Goal: Task Accomplishment & Management: Manage account settings

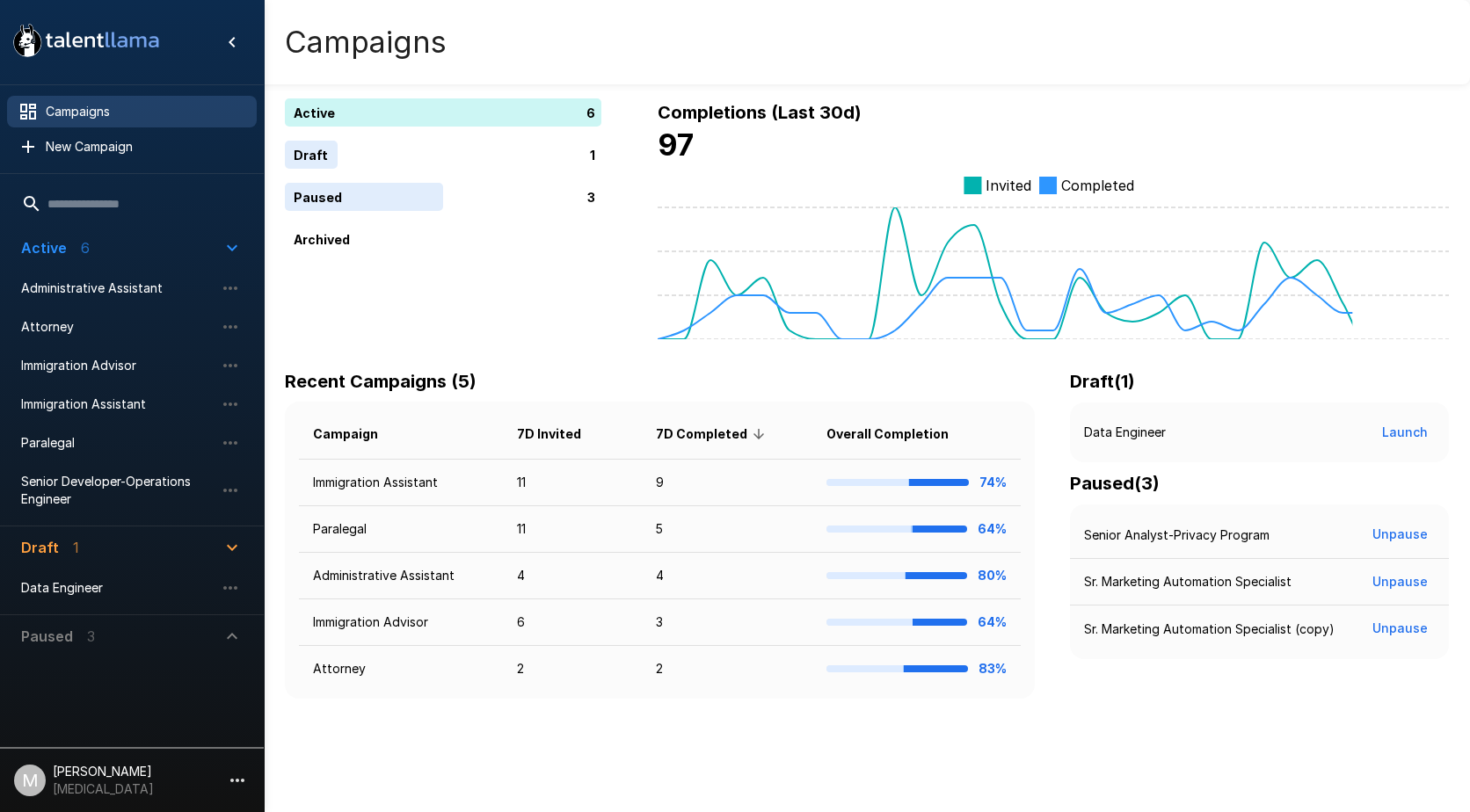
drag, startPoint x: 1237, startPoint y: 112, endPoint x: 389, endPoint y: 138, distance: 848.4
click at [389, 138] on div "Active 6 Draft 1 Paused 3 Archived" at bounding box center [443, 176] width 317 height 155
click at [96, 406] on span "Immigration Assistant" at bounding box center [117, 404] width 193 height 17
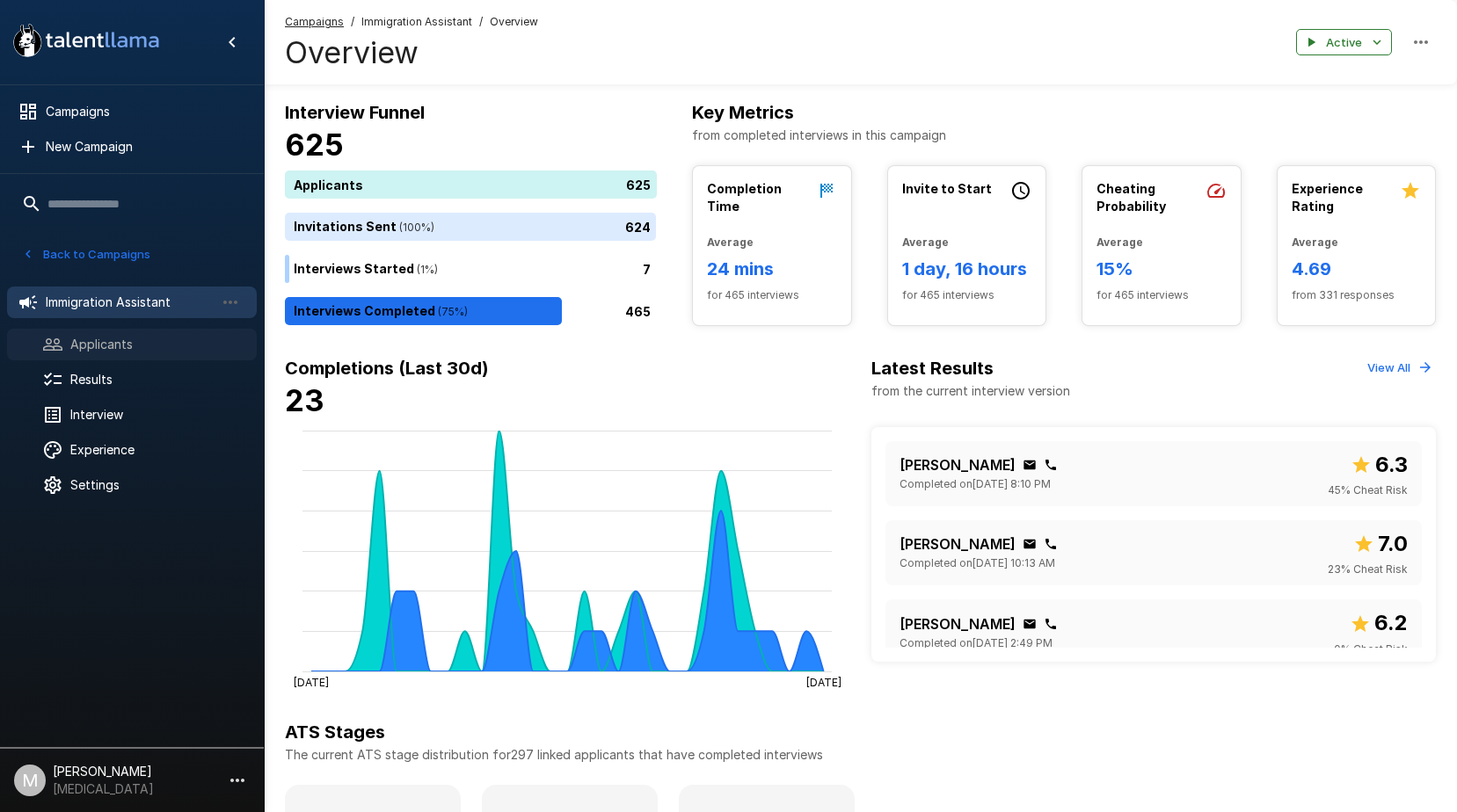
click at [72, 340] on span "Applicants" at bounding box center [157, 344] width 172 height 17
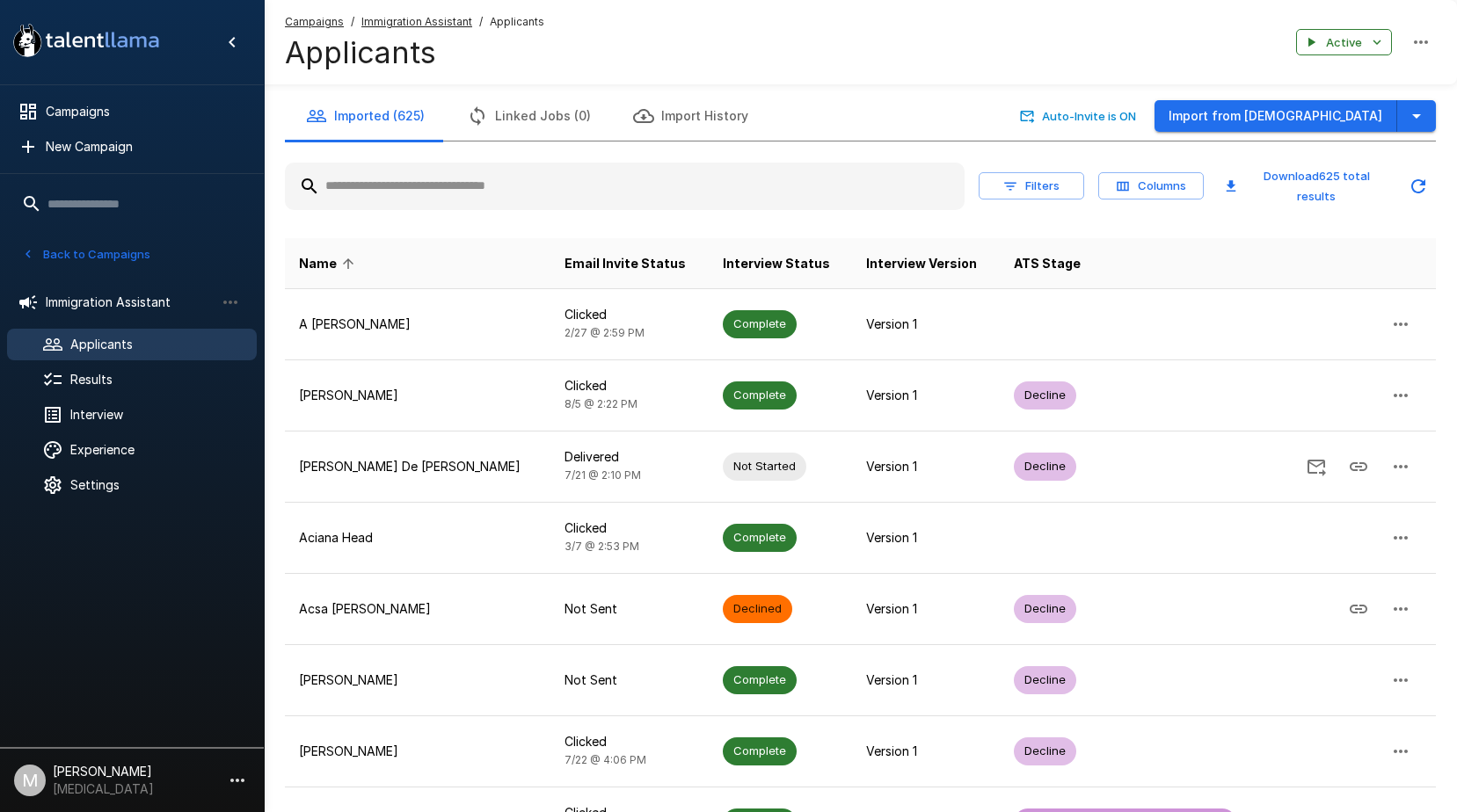
click at [1453, 125] on div "Imported (625) Linked Jobs (0) Import History Auto-Invite is ON Import from Job…" at bounding box center [860, 576] width 1193 height 969
click at [1423, 122] on icon "button" at bounding box center [1416, 115] width 21 height 21
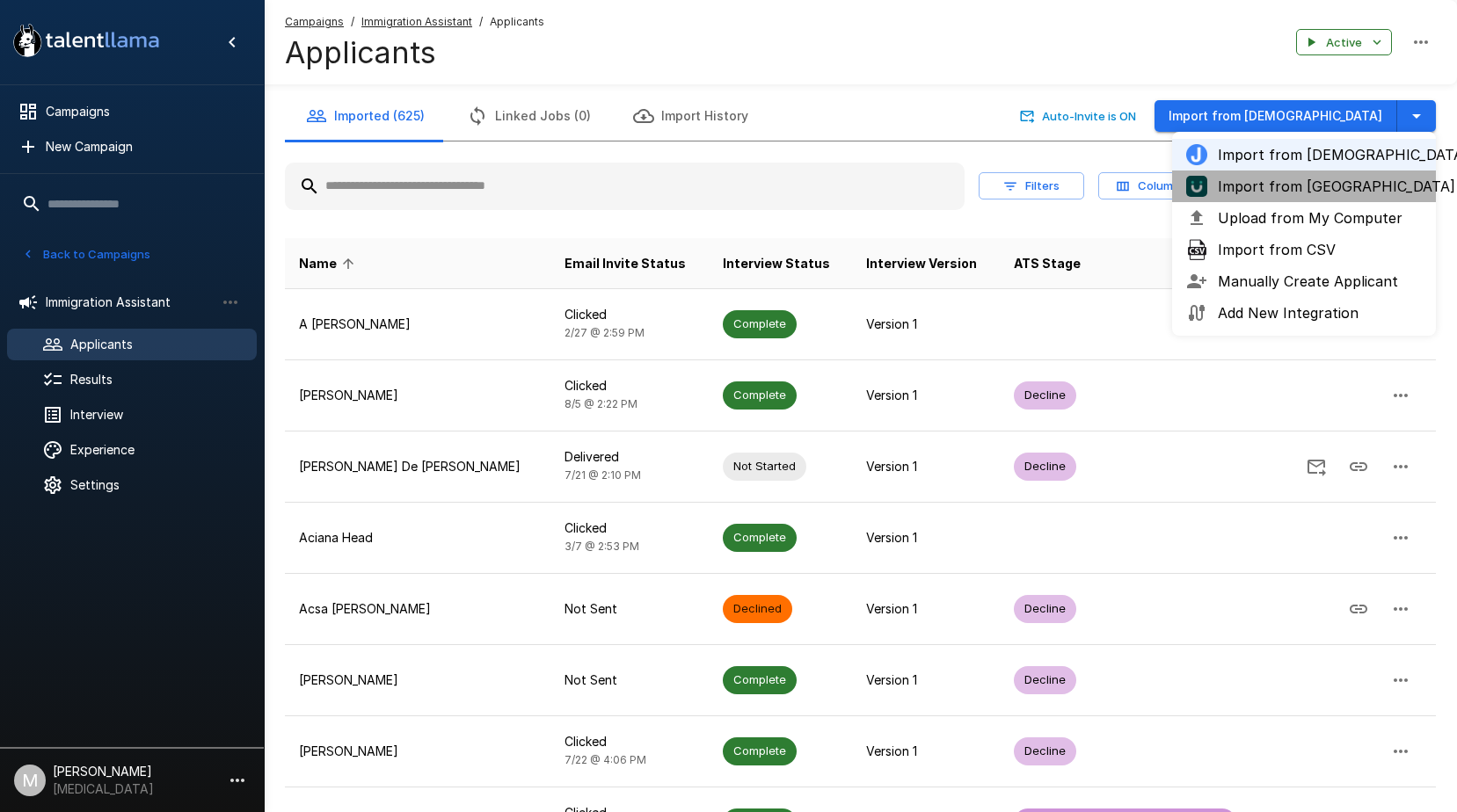
click at [1253, 183] on span "Import from [GEOGRAPHIC_DATA]" at bounding box center [1320, 186] width 204 height 21
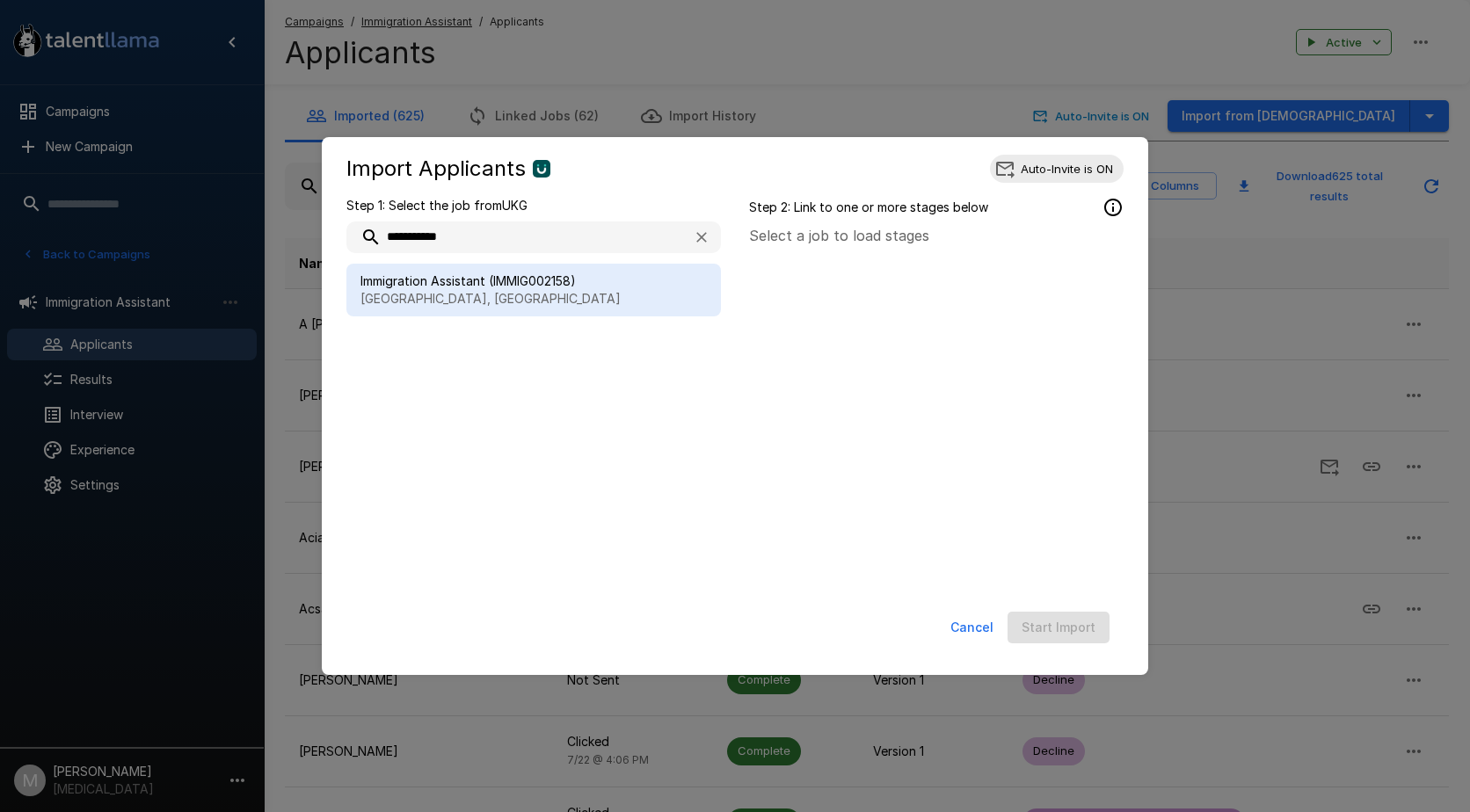
type input "**********"
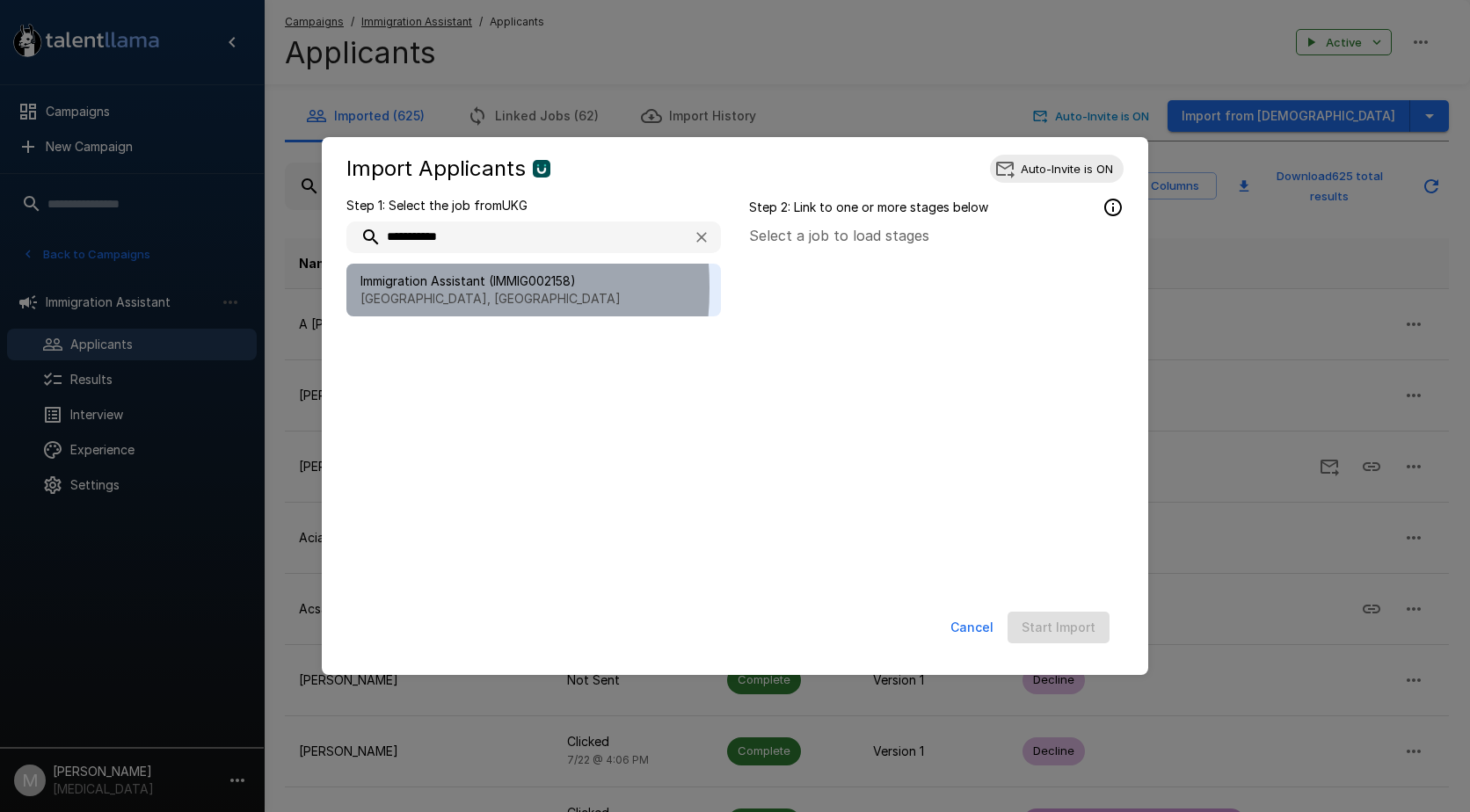
click at [375, 288] on span "Immigration Assistant (IMMIG002158)" at bounding box center [534, 281] width 346 height 17
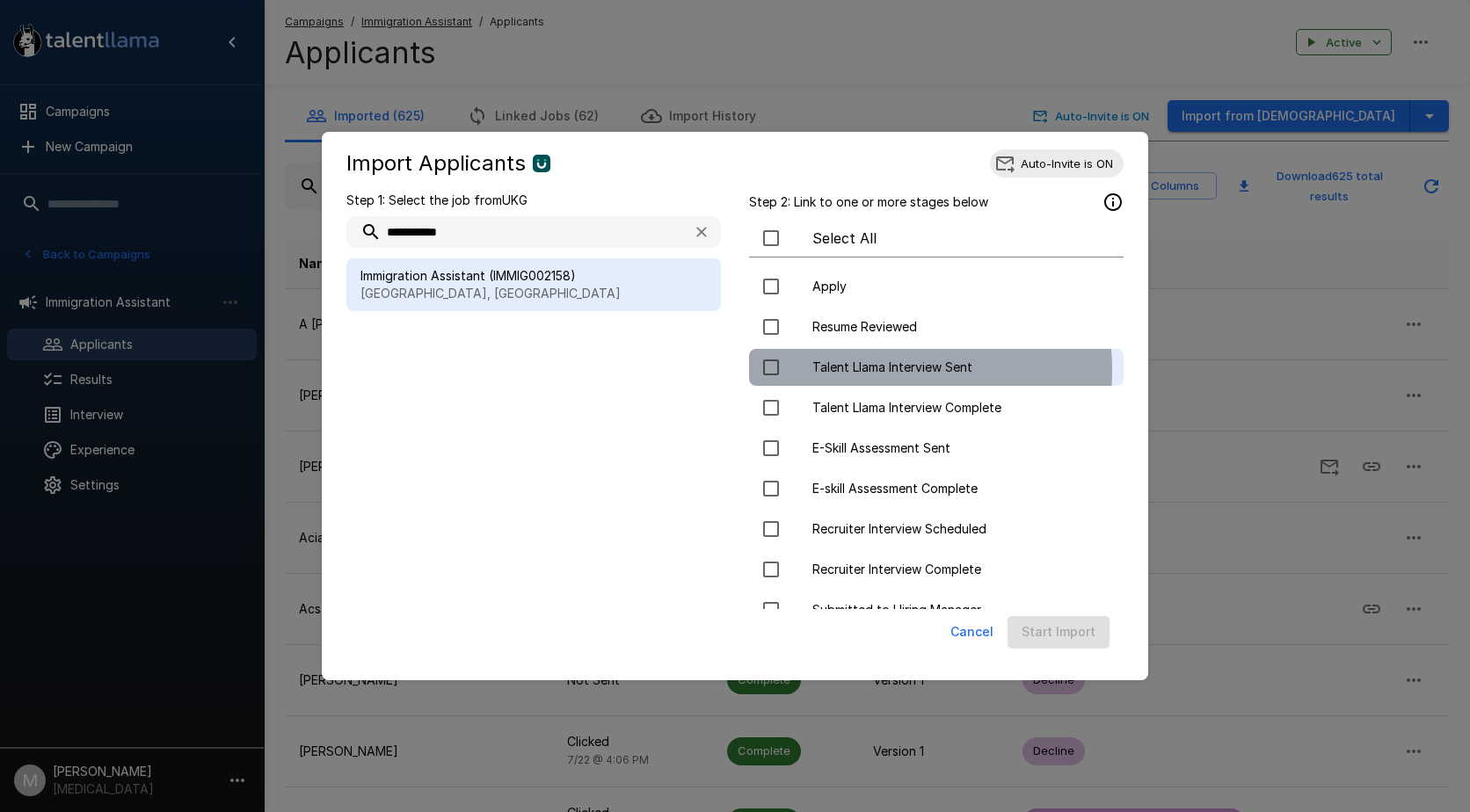
click at [864, 370] on span "Talent Llama Interview Sent" at bounding box center [961, 367] width 297 height 17
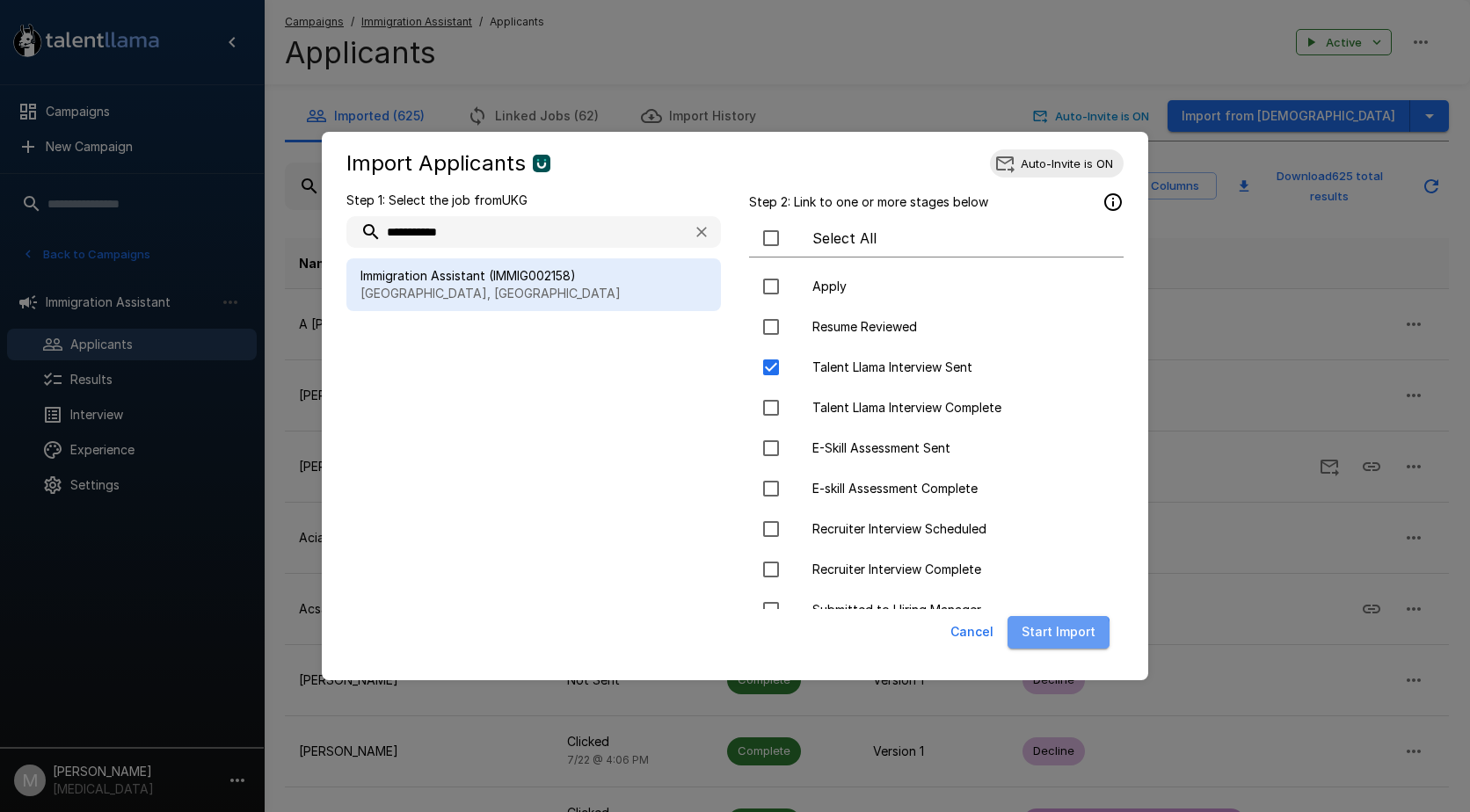
click at [1060, 639] on button "Start Import" at bounding box center [1058, 633] width 102 height 33
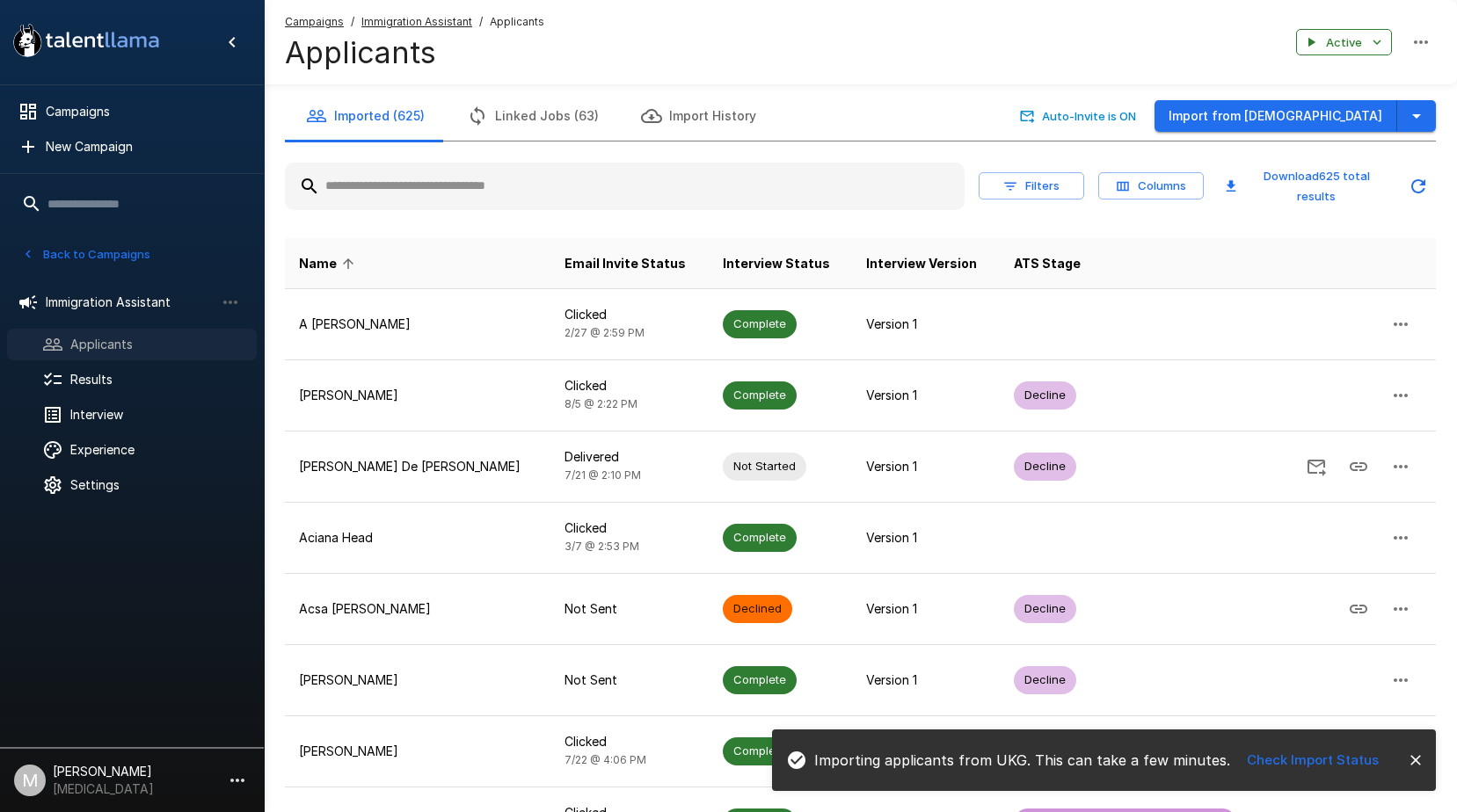
click at [105, 353] on span "Applicants" at bounding box center [157, 344] width 172 height 17
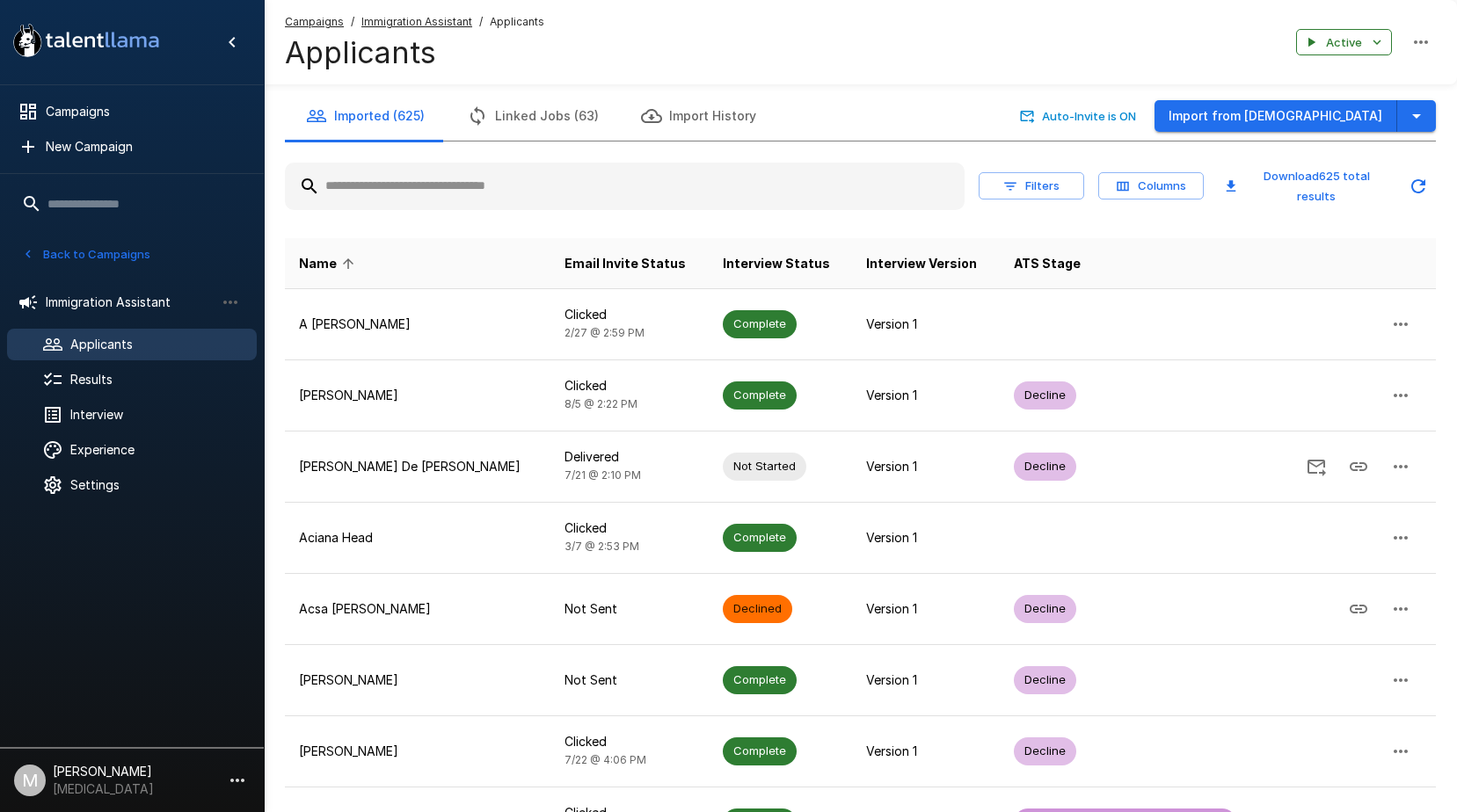
click at [495, 196] on input "text" at bounding box center [625, 186] width 680 height 32
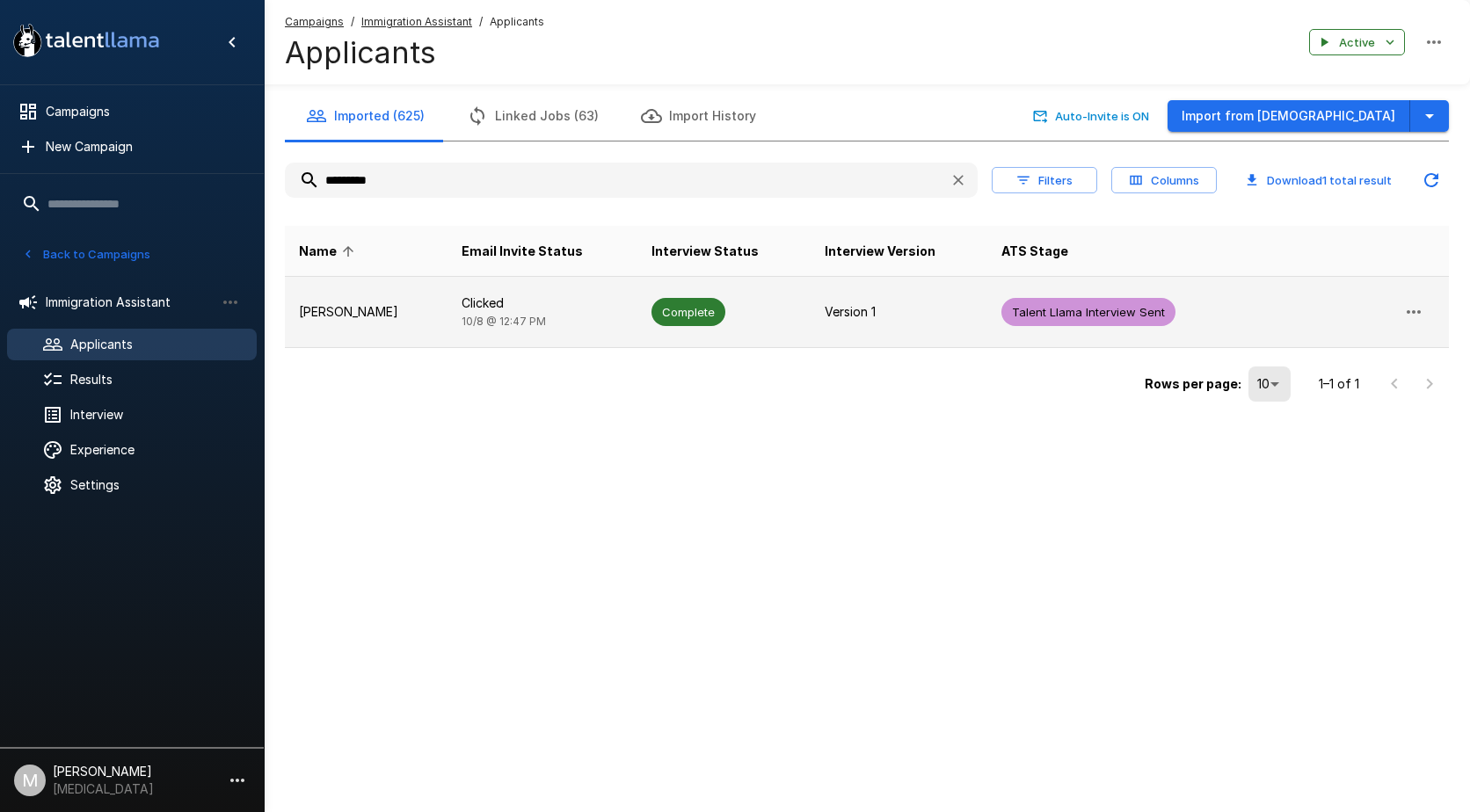
type input "*********"
click at [525, 318] on span "[DATE] 12:47 PM" at bounding box center [504, 321] width 84 height 13
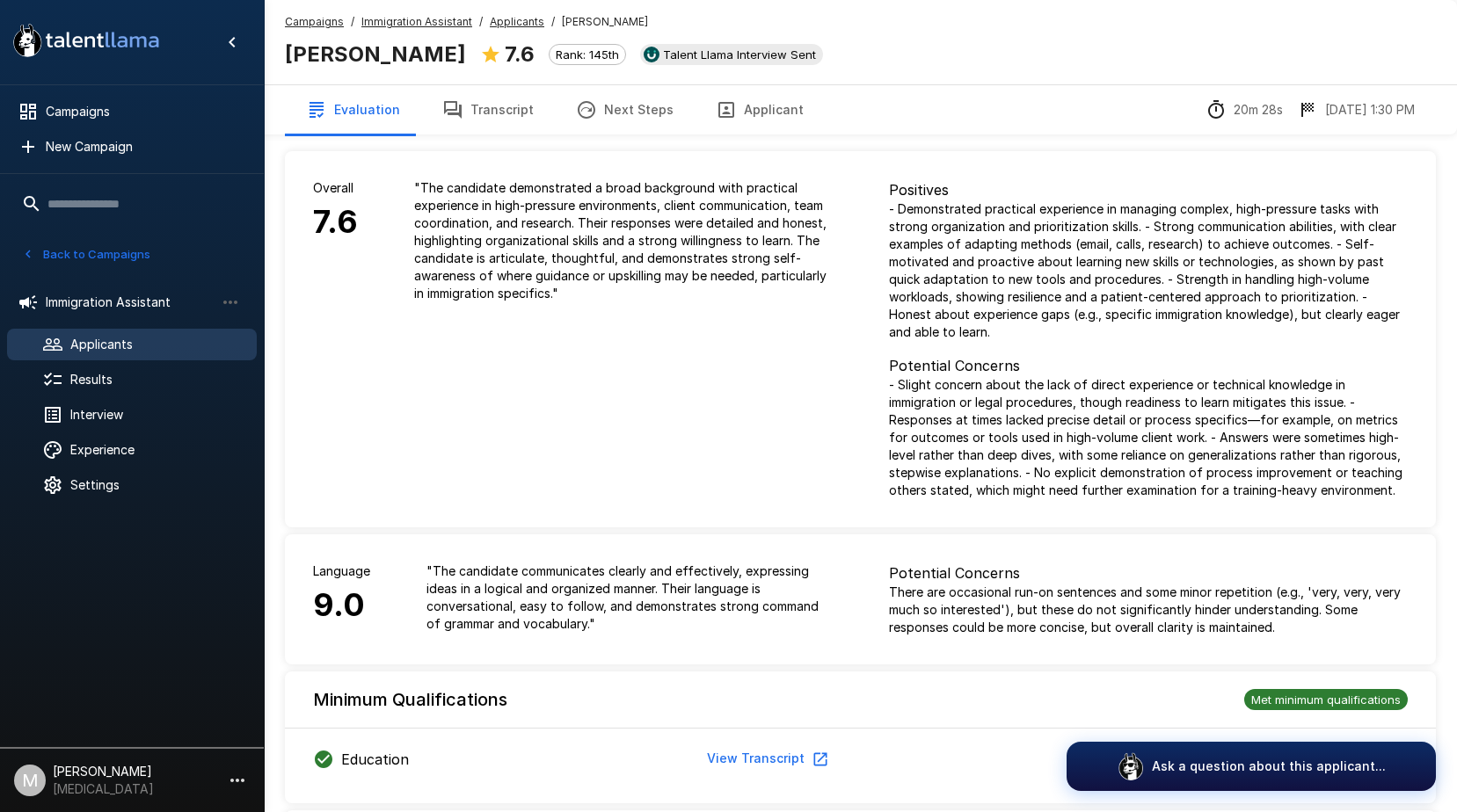
click at [516, 107] on button "Transcript" at bounding box center [488, 110] width 134 height 49
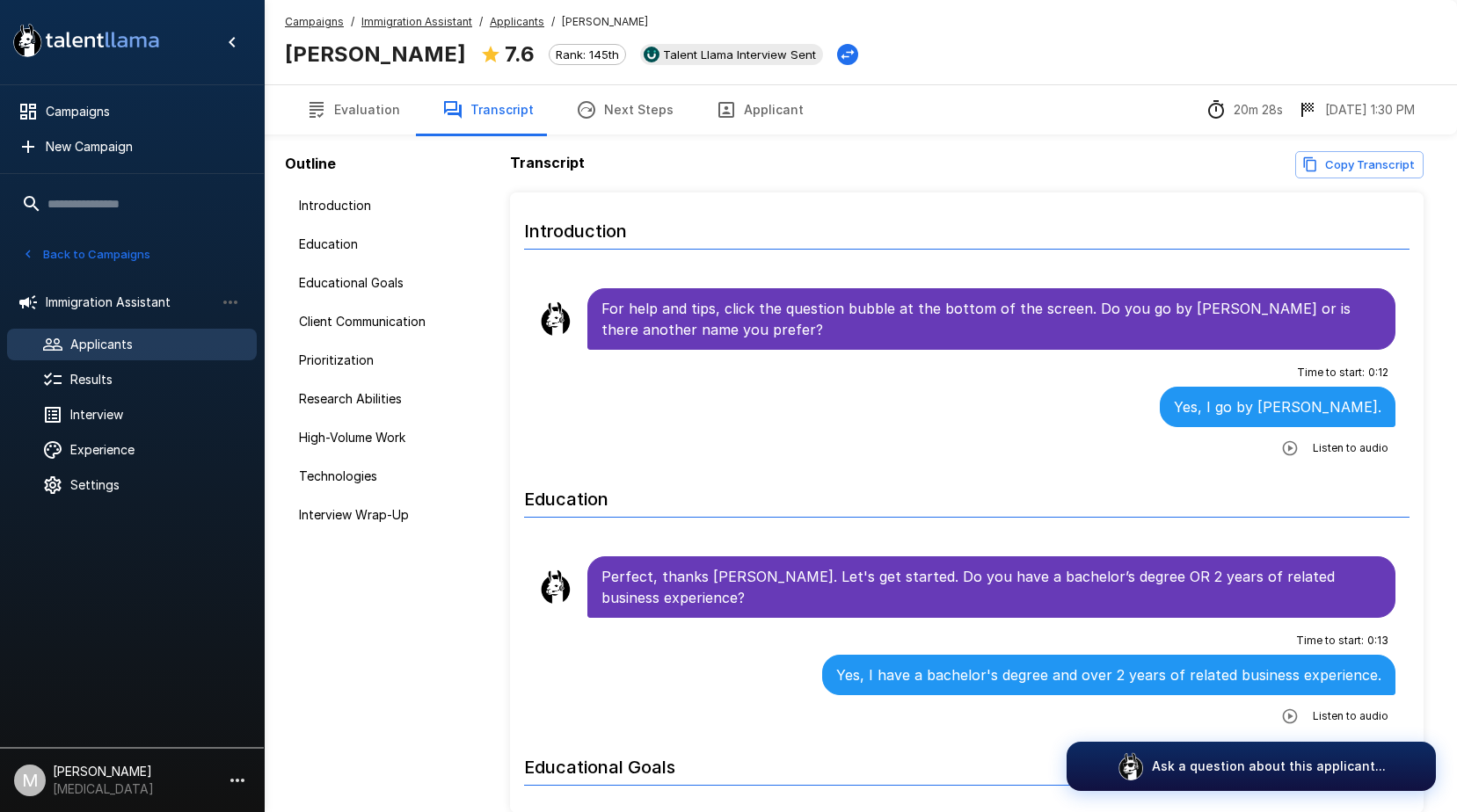
click at [785, 111] on button "Applicant" at bounding box center [759, 110] width 130 height 49
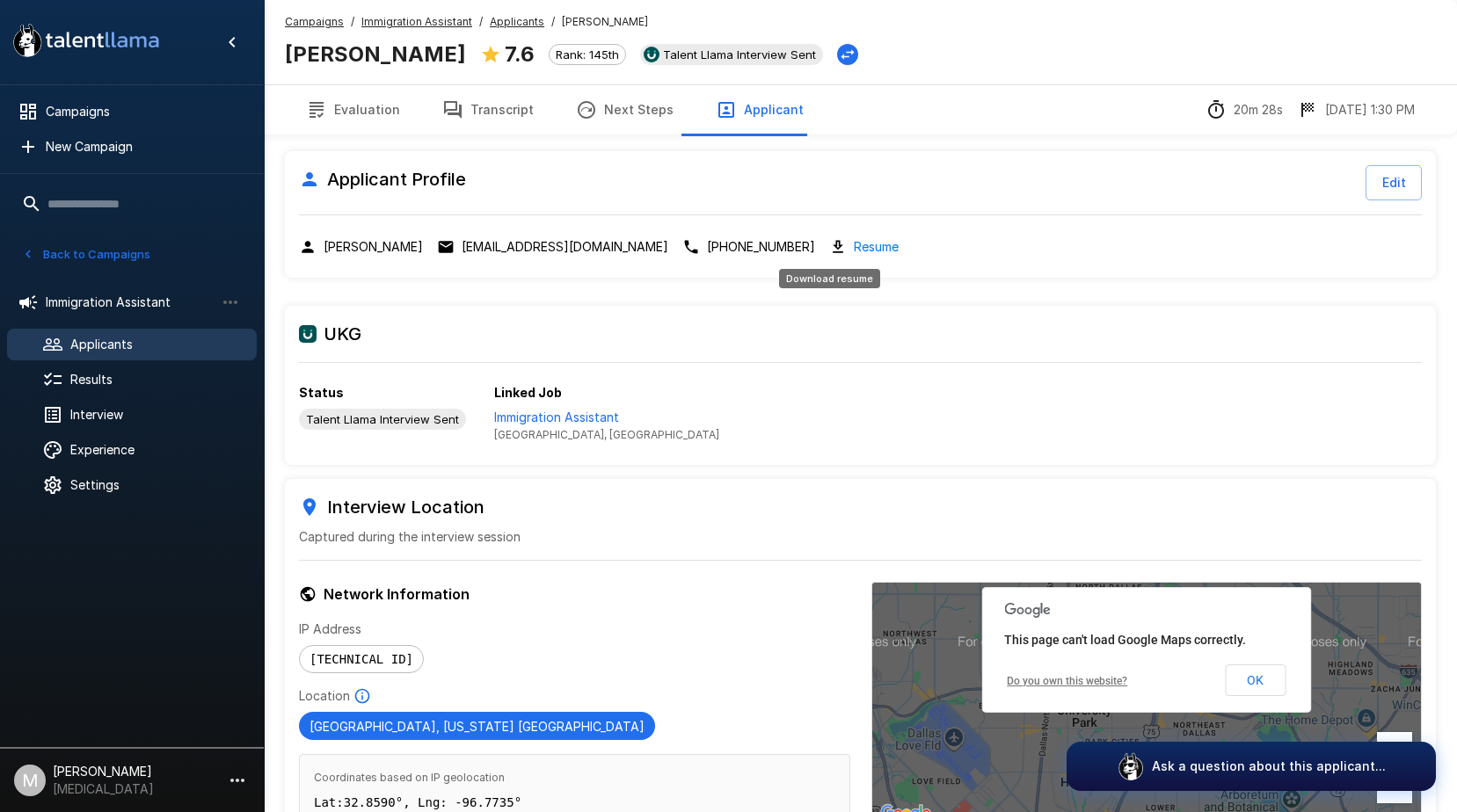
click at [854, 237] on link "Resume" at bounding box center [875, 246] width 45 height 20
click at [454, 121] on button "Transcript" at bounding box center [488, 110] width 134 height 49
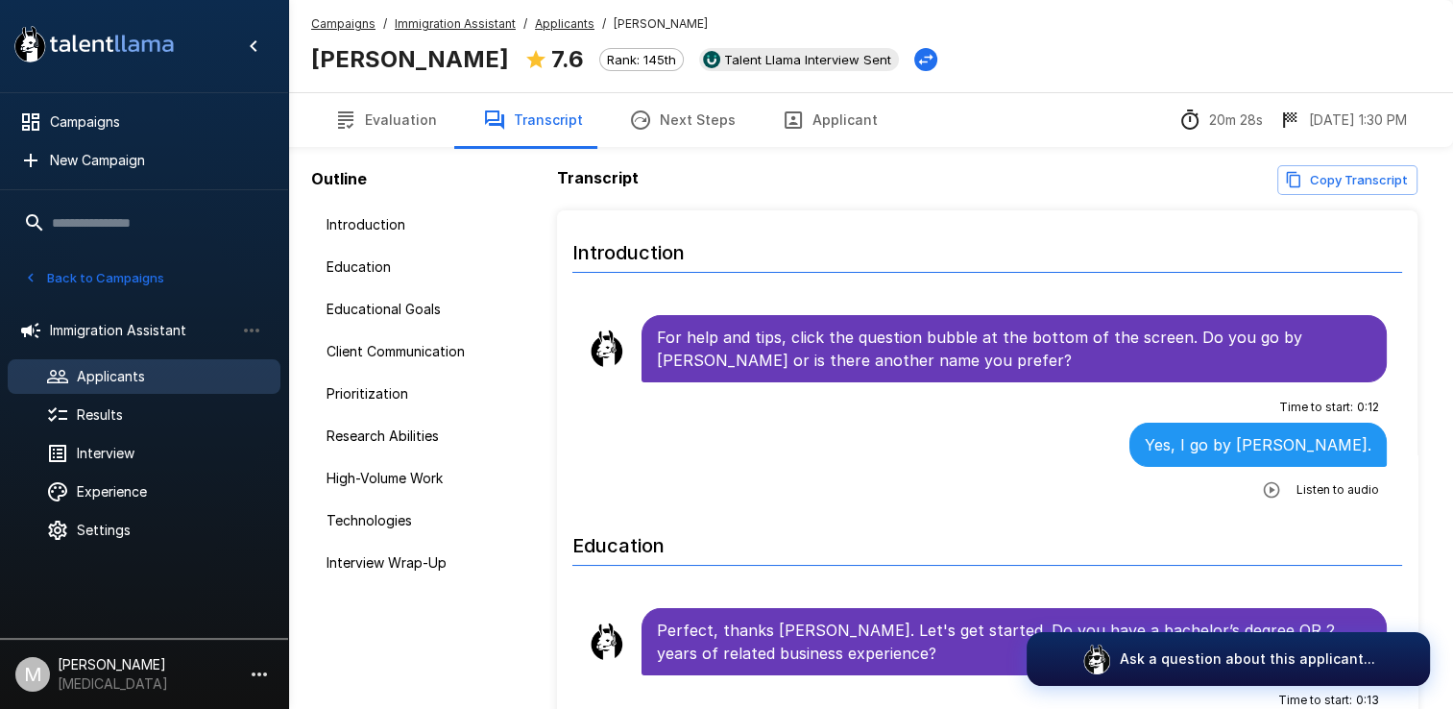
click at [839, 105] on button "Applicant" at bounding box center [829, 120] width 142 height 54
